Goal: Check status: Check status

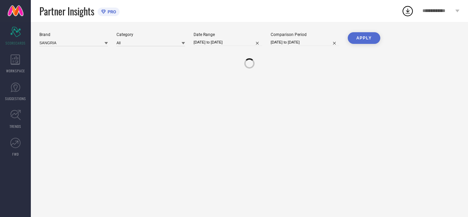
type input "All"
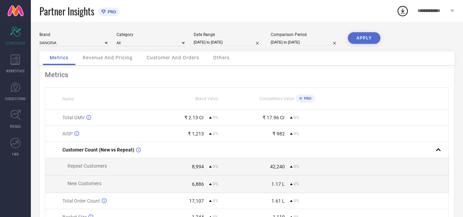
select select "6"
select select "2025"
select select "7"
select select "2025"
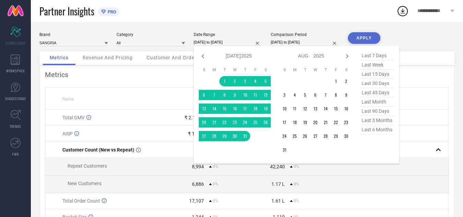
click at [245, 42] on input "[DATE] to [DATE]" at bounding box center [228, 42] width 69 height 7
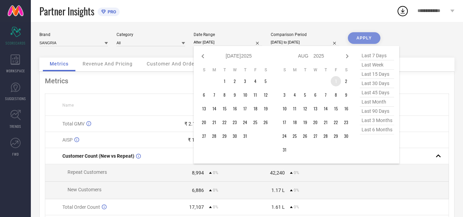
click at [336, 83] on td "1" at bounding box center [336, 81] width 10 height 10
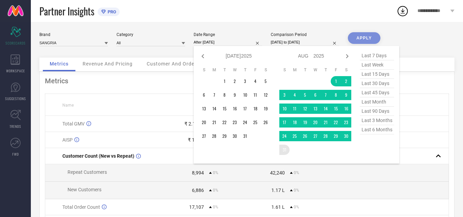
type input "[DATE] to [DATE]"
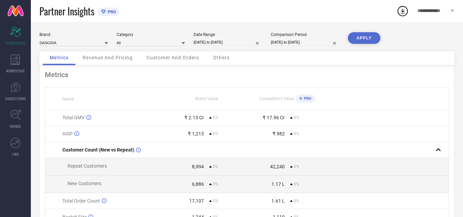
click at [363, 39] on button "APPLY" at bounding box center [364, 38] width 33 height 12
select select "6"
select select "2025"
select select "7"
select select "2025"
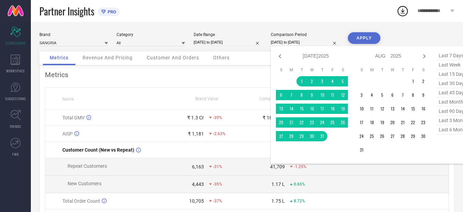
click at [314, 44] on input "[DATE] to [DATE]" at bounding box center [305, 42] width 69 height 7
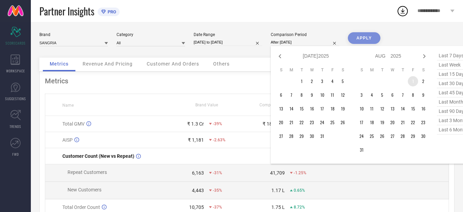
click at [412, 80] on td "1" at bounding box center [413, 81] width 10 height 10
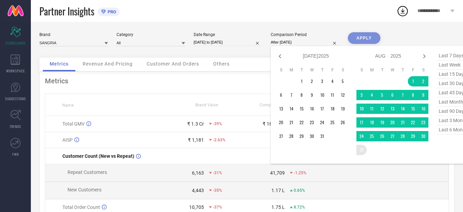
type input "[DATE] to [DATE]"
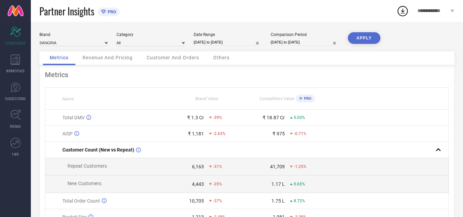
click at [368, 39] on button "APPLY" at bounding box center [364, 38] width 33 height 12
select select "7"
select select "2025"
select select "8"
select select "2025"
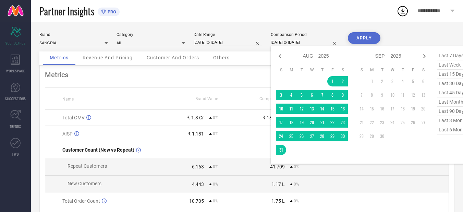
click at [323, 39] on input "[DATE] to [DATE]" at bounding box center [305, 42] width 69 height 7
click at [280, 57] on icon at bounding box center [280, 56] width 8 height 8
select select "6"
select select "2025"
select select "7"
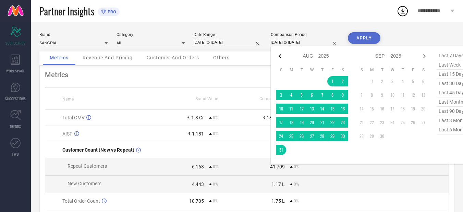
select select "2025"
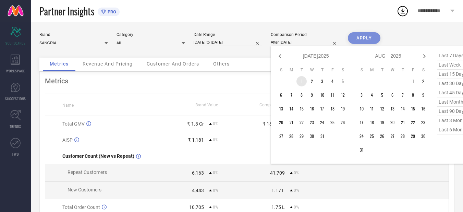
click at [303, 82] on td "1" at bounding box center [302, 81] width 10 height 10
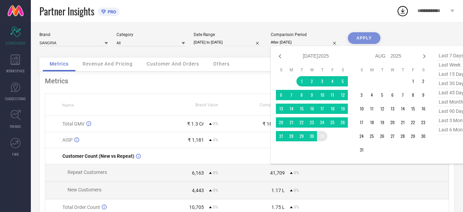
type input "[DATE] to [DATE]"
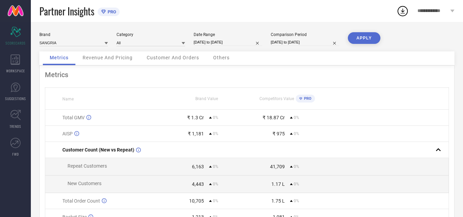
click at [243, 45] on input "[DATE] to [DATE]" at bounding box center [228, 42] width 69 height 7
select select "7"
select select "2025"
select select "8"
select select "2025"
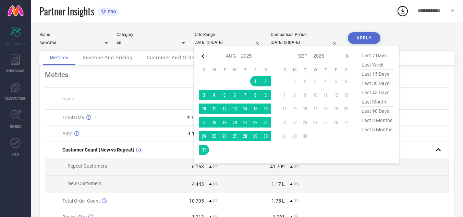
click at [202, 56] on icon at bounding box center [203, 56] width 8 height 8
select select "6"
select select "2025"
select select "7"
select select "2025"
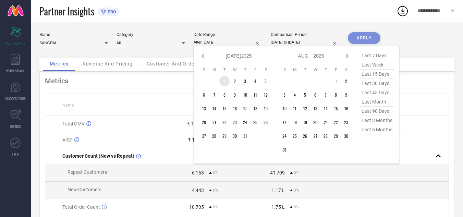
click at [225, 80] on td "1" at bounding box center [224, 81] width 10 height 10
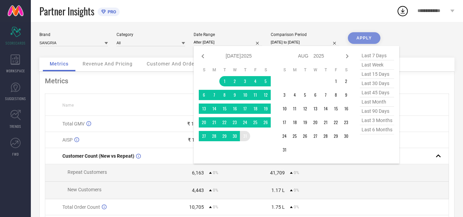
type input "[DATE] to [DATE]"
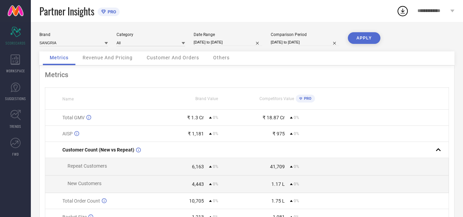
click at [377, 43] on button "APPLY" at bounding box center [364, 38] width 33 height 12
